Goal: Task Accomplishment & Management: Manage account settings

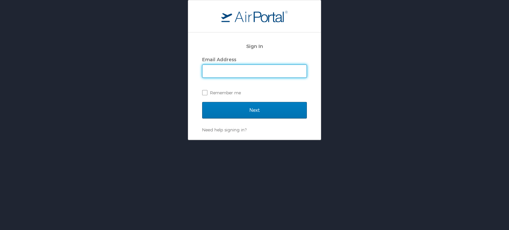
type input "ana.newman@martinfed.com"
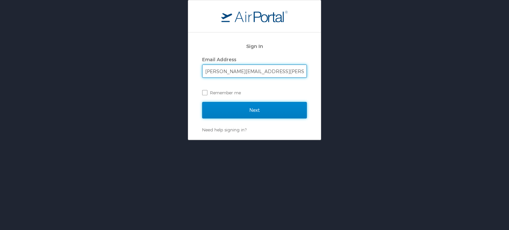
click at [249, 111] on input "Next" at bounding box center [254, 110] width 105 height 17
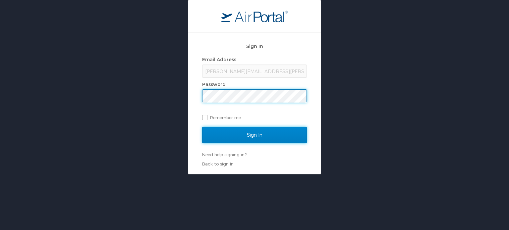
click at [219, 135] on input "Sign In" at bounding box center [254, 135] width 105 height 17
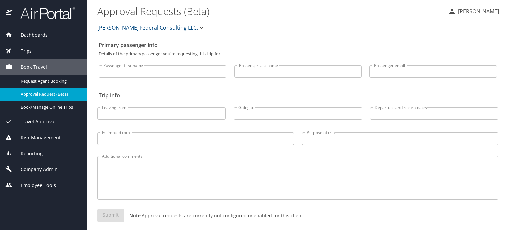
click at [42, 168] on span "Company Admin" at bounding box center [34, 169] width 45 height 7
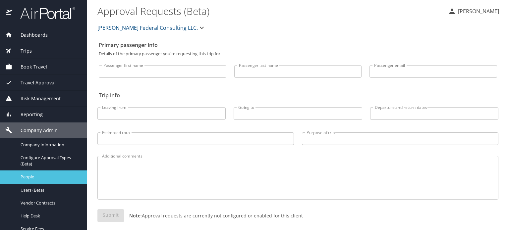
click at [30, 180] on div "People" at bounding box center [43, 177] width 76 height 8
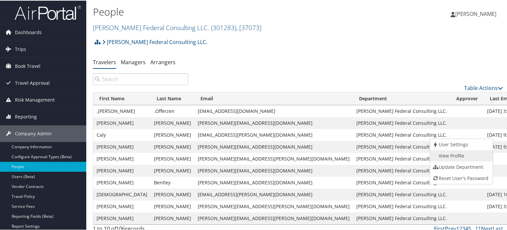
click at [456, 153] on link "View Profile" at bounding box center [460, 155] width 61 height 11
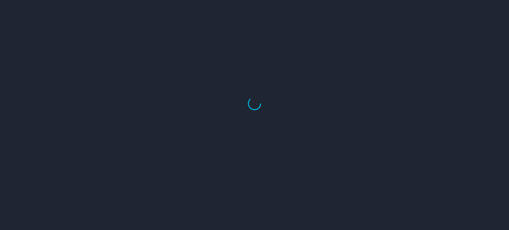
select select "US"
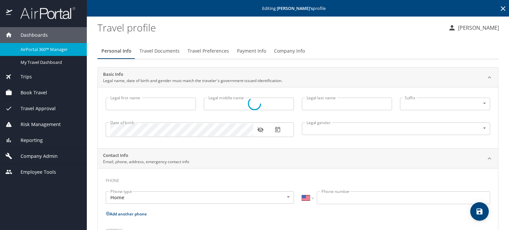
type input "Caly"
type input "[PERSON_NAME]"
type input "[DEMOGRAPHIC_DATA]"
type input "[PERSON_NAME]"
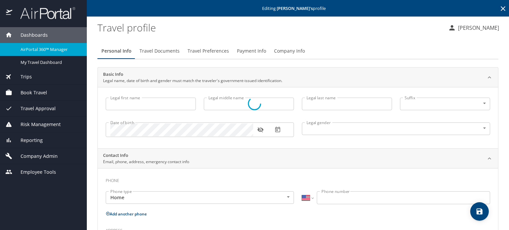
type input "[PERSON_NAME]"
type input "(479) 970-0148"
select select "US"
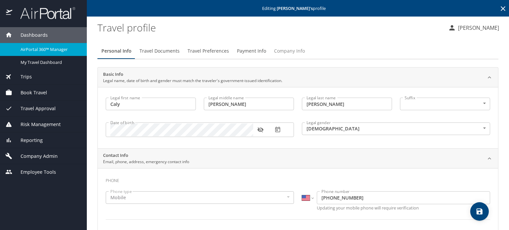
click at [274, 52] on span "Company Info" at bounding box center [289, 51] width 31 height 8
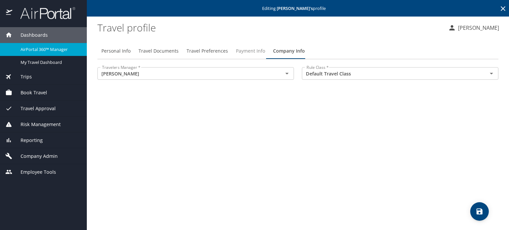
click at [236, 50] on span "Payment Info" at bounding box center [250, 51] width 29 height 8
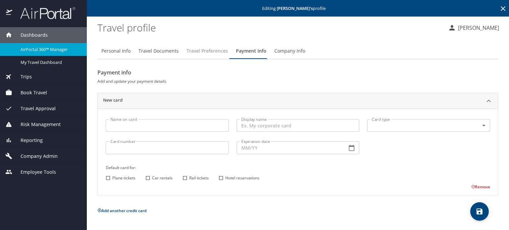
drag, startPoint x: 193, startPoint y: 45, endPoint x: 187, endPoint y: 48, distance: 6.3
click at [192, 45] on button "Travel Preferences" at bounding box center [207, 51] width 49 height 16
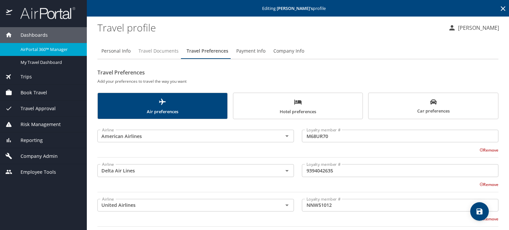
click at [170, 53] on span "Travel Documents" at bounding box center [159, 51] width 40 height 8
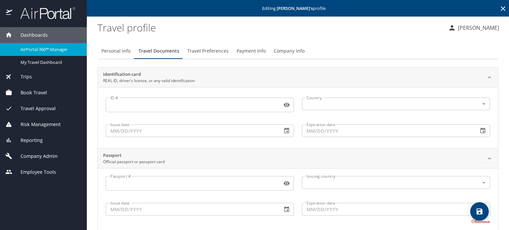
click at [123, 50] on span "Personal Info" at bounding box center [115, 51] width 29 height 8
select select "US"
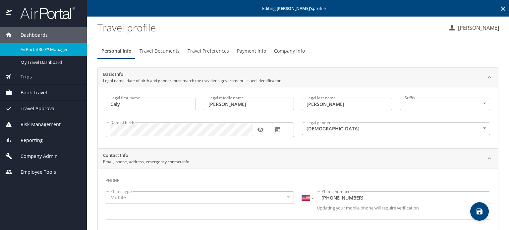
click at [44, 156] on span "Company Admin" at bounding box center [34, 156] width 45 height 7
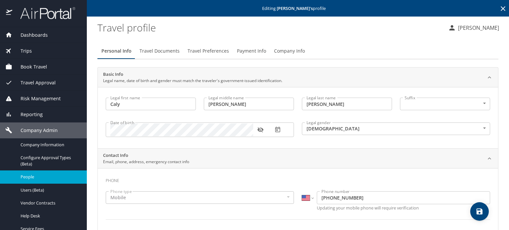
click at [34, 175] on span "People" at bounding box center [50, 177] width 58 height 6
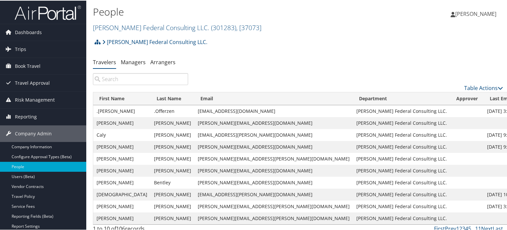
click at [468, 144] on link "User Settings" at bounding box center [460, 144] width 61 height 11
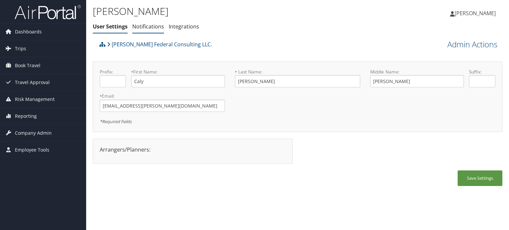
click at [151, 28] on link "Notifications" at bounding box center [148, 26] width 32 height 7
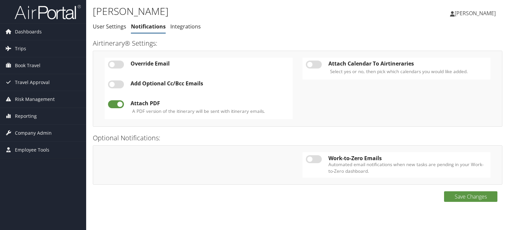
click at [114, 86] on label at bounding box center [116, 85] width 16 height 8
click at [114, 86] on input "checkbox" at bounding box center [113, 86] width 4 height 4
click at [212, 82] on link "Add New" at bounding box center [218, 83] width 24 height 7
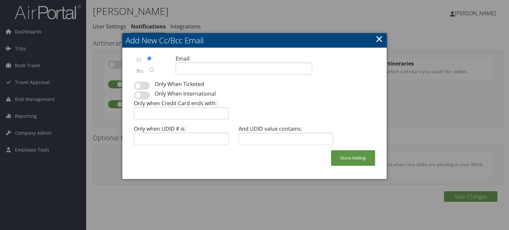
drag, startPoint x: 381, startPoint y: 39, endPoint x: 344, endPoint y: 48, distance: 38.5
click at [381, 39] on link "×" at bounding box center [380, 38] width 8 height 13
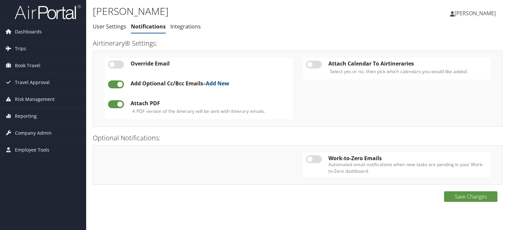
click at [119, 84] on label at bounding box center [116, 85] width 16 height 8
click at [116, 84] on input "checkbox" at bounding box center [113, 86] width 4 height 4
checkbox input "false"
click at [178, 27] on link "Integrations" at bounding box center [185, 26] width 31 height 7
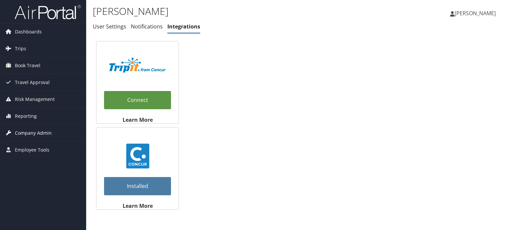
click at [42, 133] on span "Company Admin" at bounding box center [33, 133] width 37 height 17
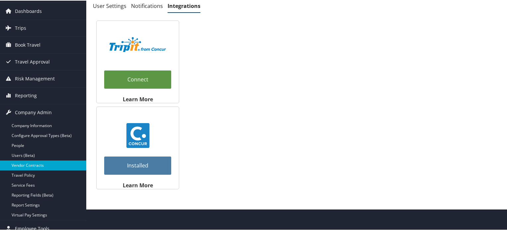
scroll to position [27, 0]
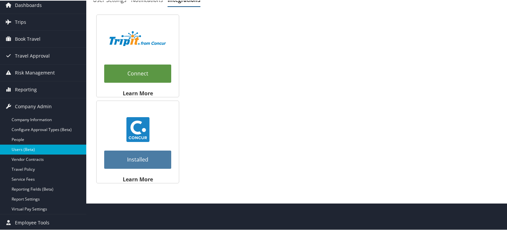
click at [31, 146] on link "Users (Beta)" at bounding box center [43, 149] width 86 height 10
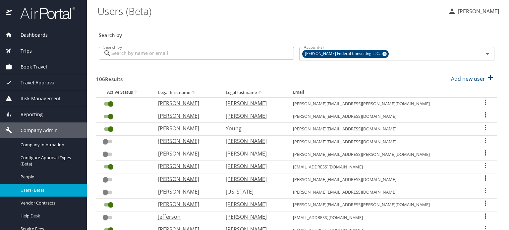
click at [485, 104] on icon "User Search Table" at bounding box center [485, 102] width 1 height 5
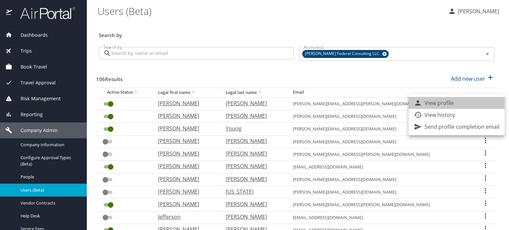
click at [457, 103] on li "View profile" at bounding box center [457, 103] width 96 height 12
select select "US"
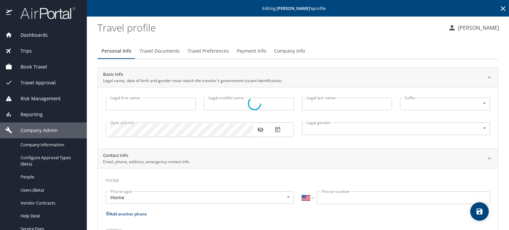
type input "[PERSON_NAME]"
type input "Michael"
type input "Zurenko"
type input "Male"
type input "Jenna"
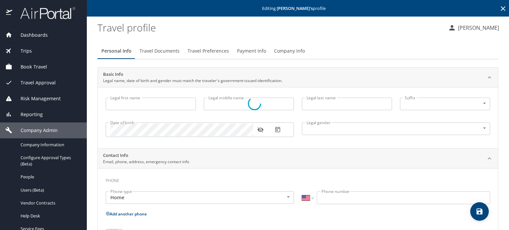
type input "Zurenko"
select select "ZZ"
type input "+44 374 568 69"
select select "US"
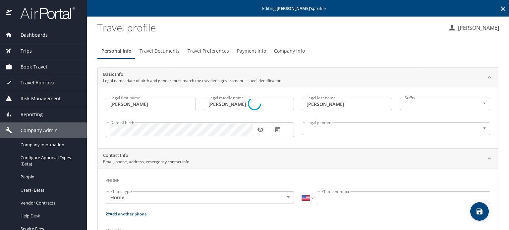
select select "US"
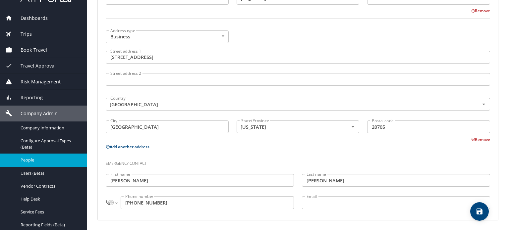
scroll to position [33, 0]
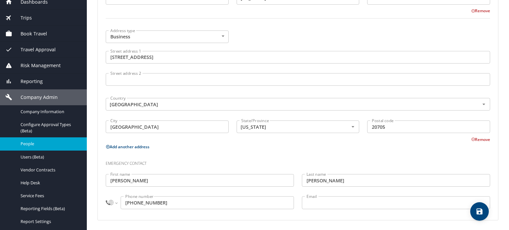
click at [39, 145] on span "People" at bounding box center [50, 144] width 58 height 6
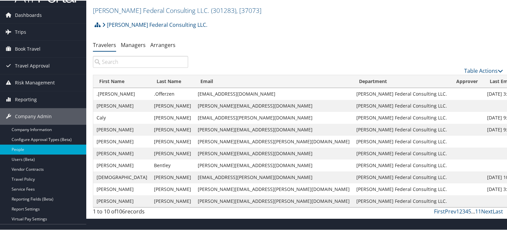
scroll to position [27, 0]
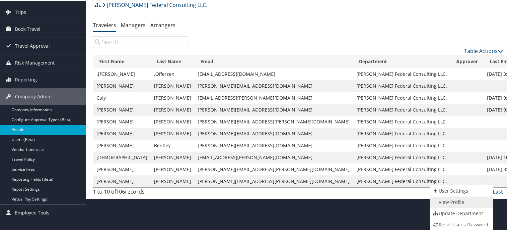
click at [447, 201] on link "View Profile" at bounding box center [460, 201] width 61 height 11
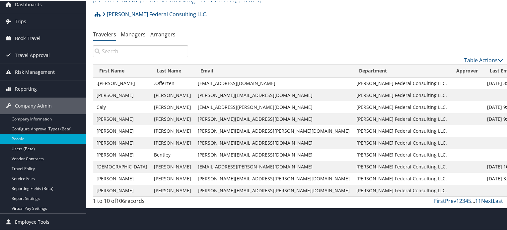
scroll to position [27, 0]
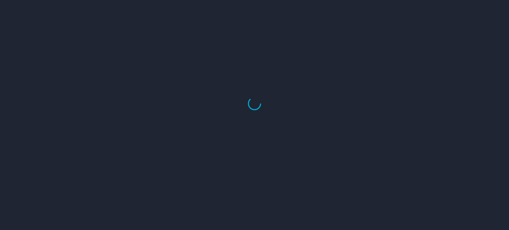
select select "US"
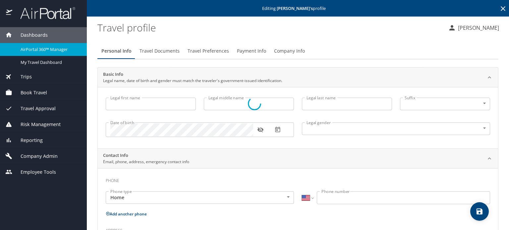
type input "[PERSON_NAME]"
type input "[DEMOGRAPHIC_DATA]"
select select "US"
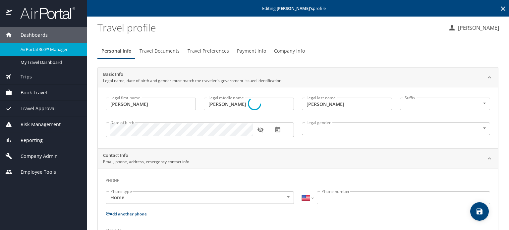
select select "US"
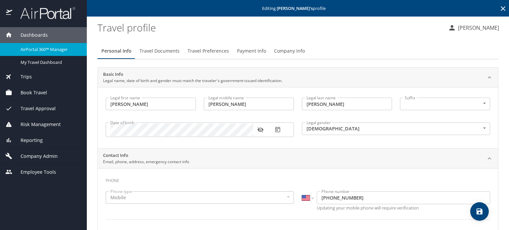
click at [499, 7] on icon at bounding box center [503, 9] width 8 height 8
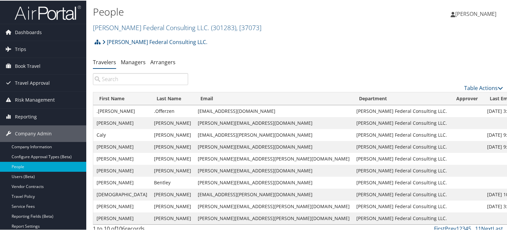
click at [466, 14] on span "[PERSON_NAME]" at bounding box center [475, 13] width 41 height 7
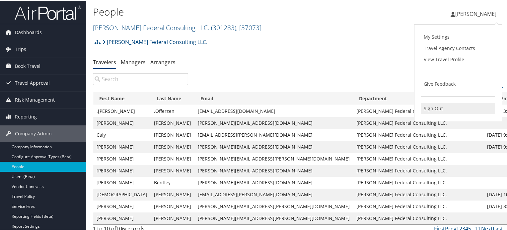
click at [426, 109] on link "Sign Out" at bounding box center [458, 107] width 74 height 11
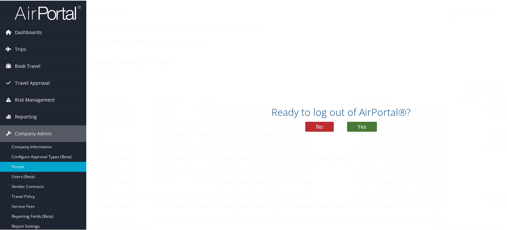
click at [357, 125] on button "Yes" at bounding box center [362, 126] width 30 height 10
